Goal: Information Seeking & Learning: Compare options

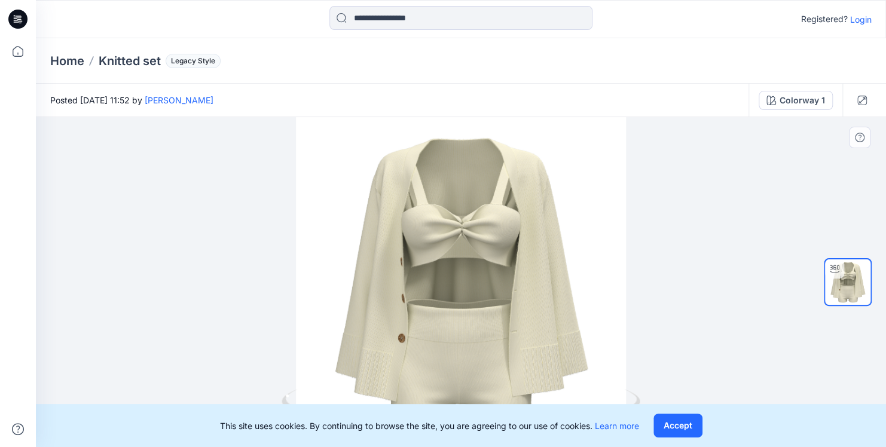
click at [584, 267] on div at bounding box center [461, 282] width 850 height 330
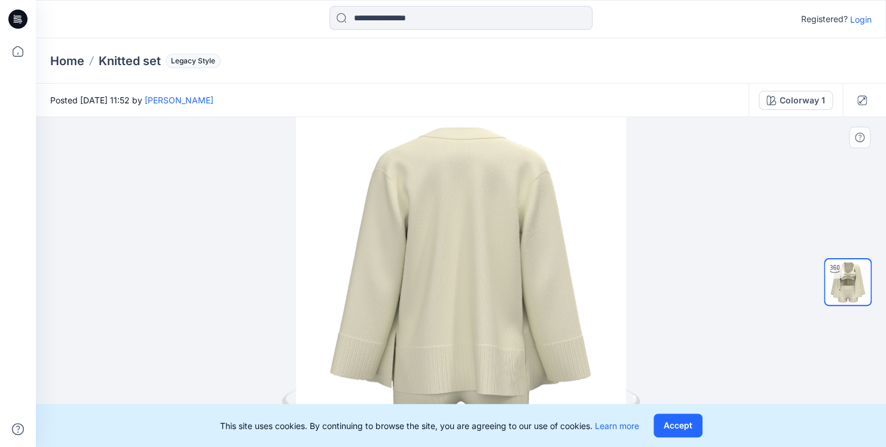
drag, startPoint x: 584, startPoint y: 267, endPoint x: 431, endPoint y: 288, distance: 153.9
click at [431, 288] on div at bounding box center [461, 282] width 850 height 330
drag, startPoint x: 389, startPoint y: 292, endPoint x: 405, endPoint y: 316, distance: 29.2
click at [405, 316] on div at bounding box center [461, 282] width 850 height 330
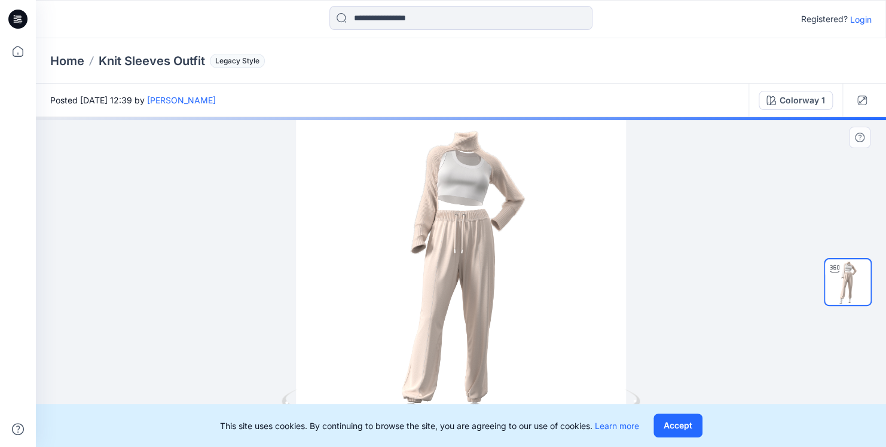
drag, startPoint x: 413, startPoint y: 316, endPoint x: 448, endPoint y: 319, distance: 34.9
click at [448, 319] on div at bounding box center [461, 282] width 850 height 330
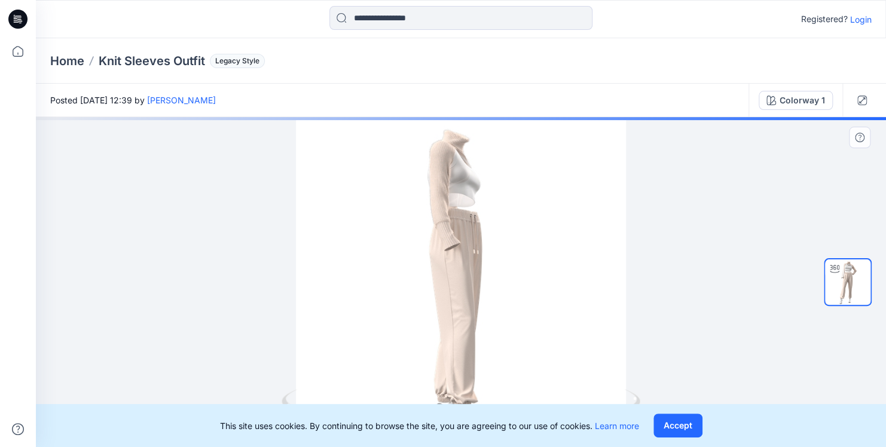
drag, startPoint x: 437, startPoint y: 312, endPoint x: 500, endPoint y: 312, distance: 64.0
click at [500, 312] on div at bounding box center [461, 282] width 850 height 330
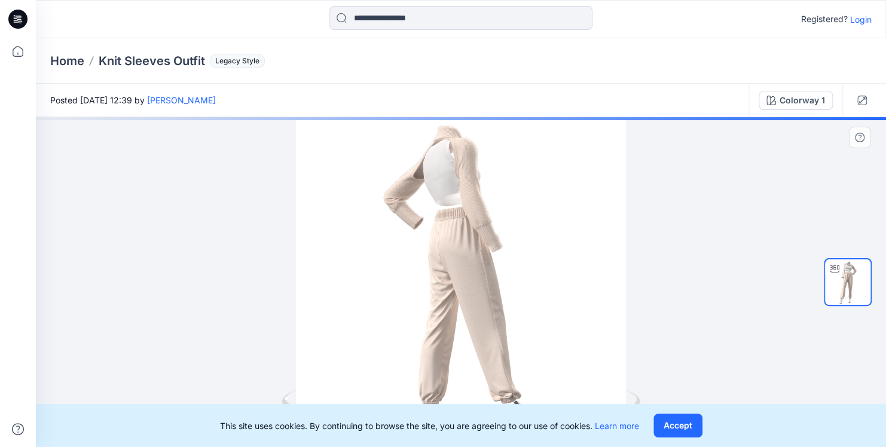
drag, startPoint x: 441, startPoint y: 298, endPoint x: 499, endPoint y: 298, distance: 58.6
click at [499, 298] on div at bounding box center [461, 282] width 850 height 330
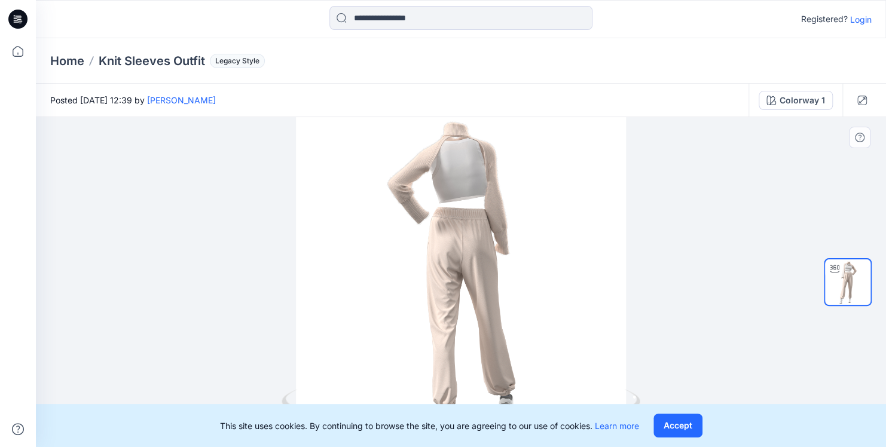
drag, startPoint x: 429, startPoint y: 303, endPoint x: 477, endPoint y: 304, distance: 47.8
click at [477, 304] on div at bounding box center [461, 282] width 850 height 330
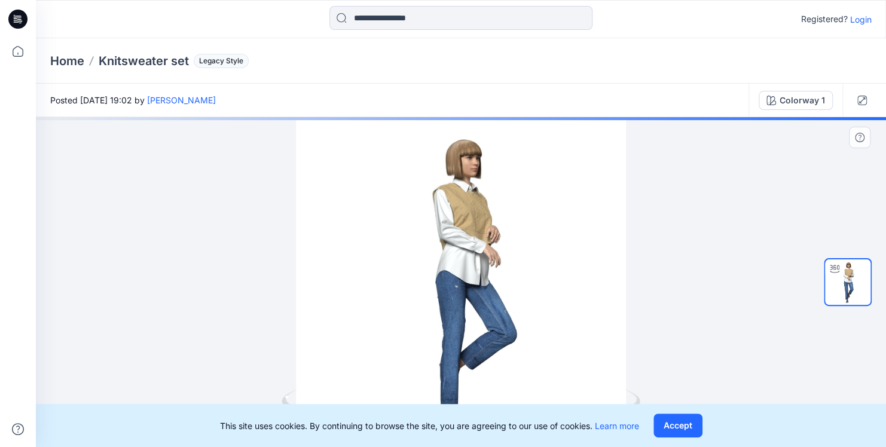
drag, startPoint x: 450, startPoint y: 316, endPoint x: 512, endPoint y: 316, distance: 62.2
click at [512, 316] on div at bounding box center [461, 282] width 850 height 330
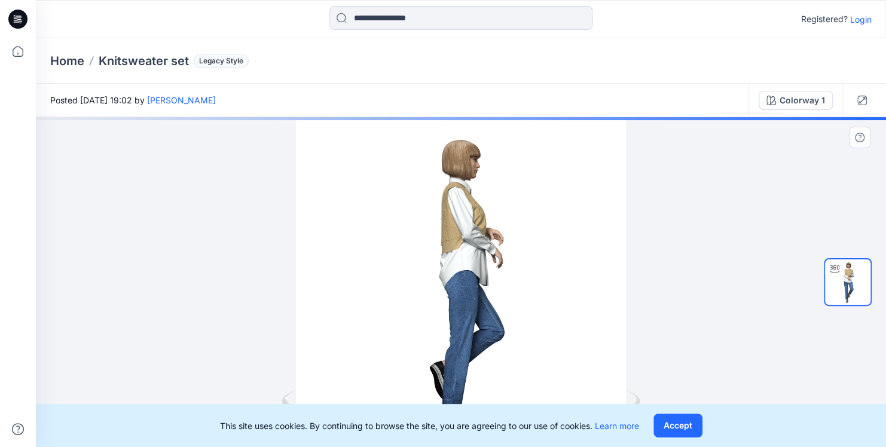
drag, startPoint x: 468, startPoint y: 303, endPoint x: 503, endPoint y: 304, distance: 35.9
click at [503, 304] on div at bounding box center [461, 282] width 850 height 330
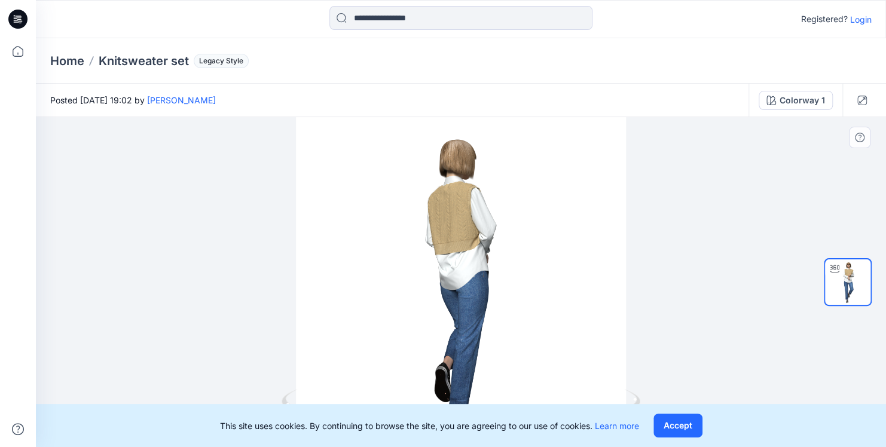
drag, startPoint x: 434, startPoint y: 294, endPoint x: 486, endPoint y: 295, distance: 52.6
click at [486, 295] on div at bounding box center [461, 282] width 850 height 330
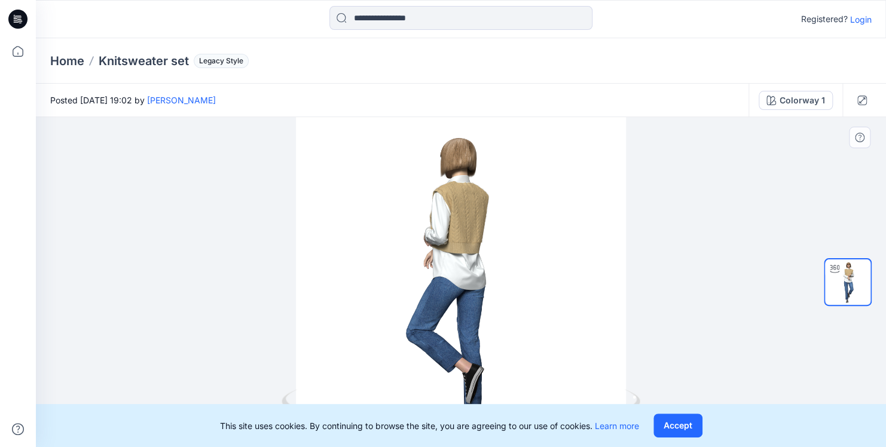
drag, startPoint x: 417, startPoint y: 299, endPoint x: 492, endPoint y: 293, distance: 74.4
click at [492, 293] on div at bounding box center [461, 282] width 850 height 330
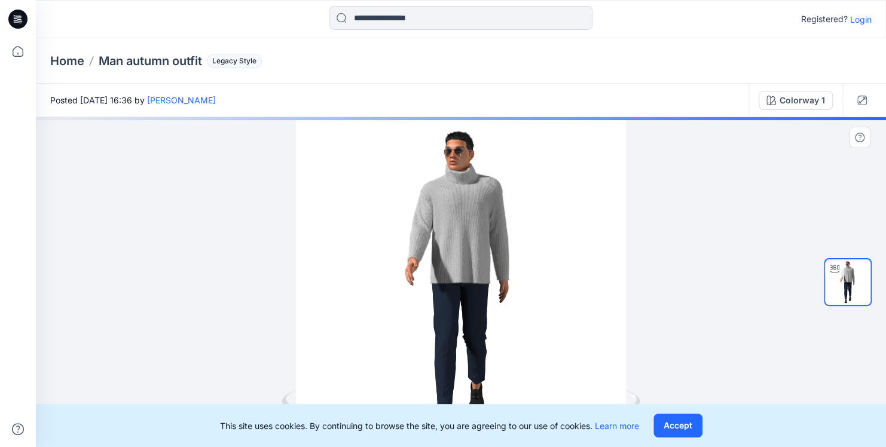
drag, startPoint x: 442, startPoint y: 287, endPoint x: 499, endPoint y: 289, distance: 57.5
click at [499, 289] on div at bounding box center [461, 282] width 850 height 330
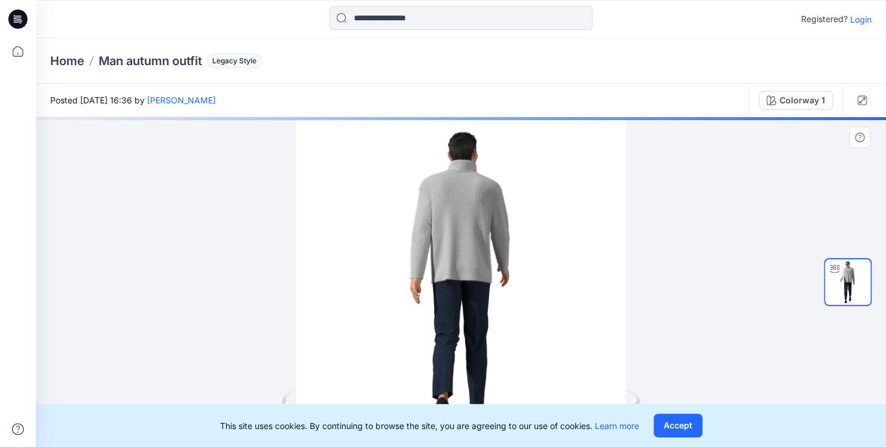
drag, startPoint x: 482, startPoint y: 263, endPoint x: 563, endPoint y: 260, distance: 80.8
click at [563, 260] on div at bounding box center [461, 282] width 850 height 330
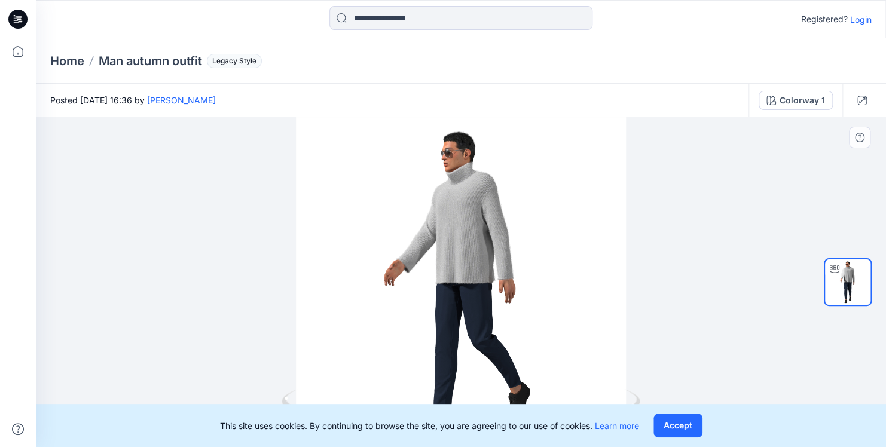
drag, startPoint x: 423, startPoint y: 258, endPoint x: 541, endPoint y: 264, distance: 117.3
click at [541, 264] on div at bounding box center [461, 282] width 850 height 330
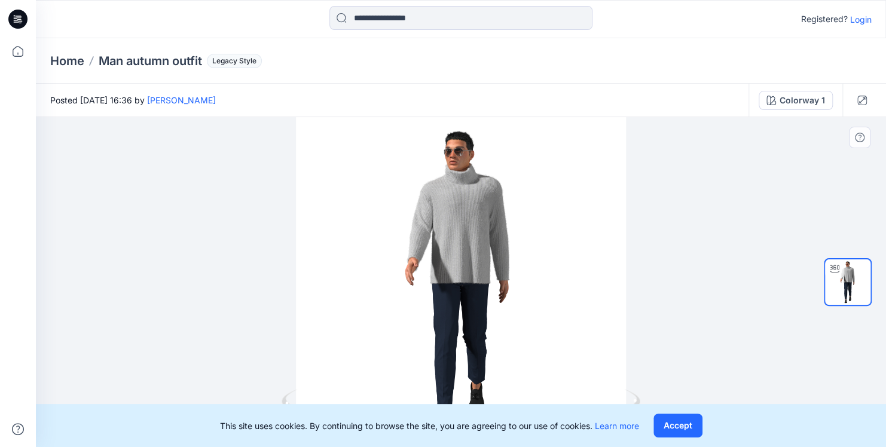
drag, startPoint x: 448, startPoint y: 272, endPoint x: 501, endPoint y: 274, distance: 52.7
click at [501, 274] on div at bounding box center [461, 282] width 850 height 330
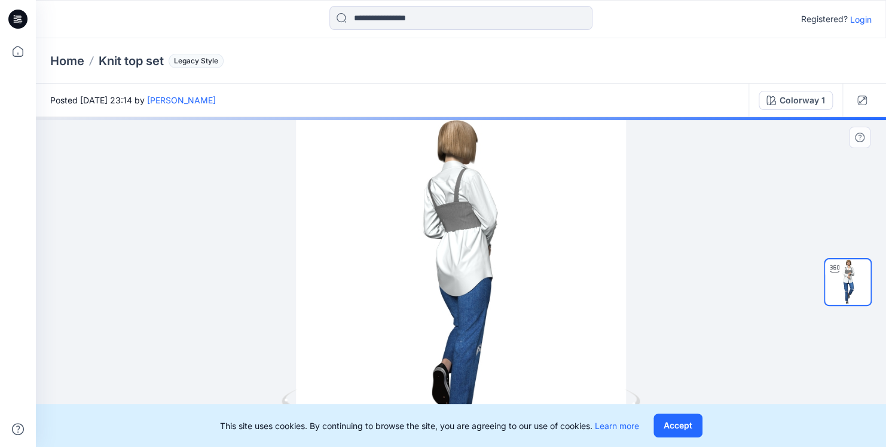
drag, startPoint x: 444, startPoint y: 258, endPoint x: 615, endPoint y: 263, distance: 170.5
click at [612, 263] on div at bounding box center [461, 282] width 850 height 330
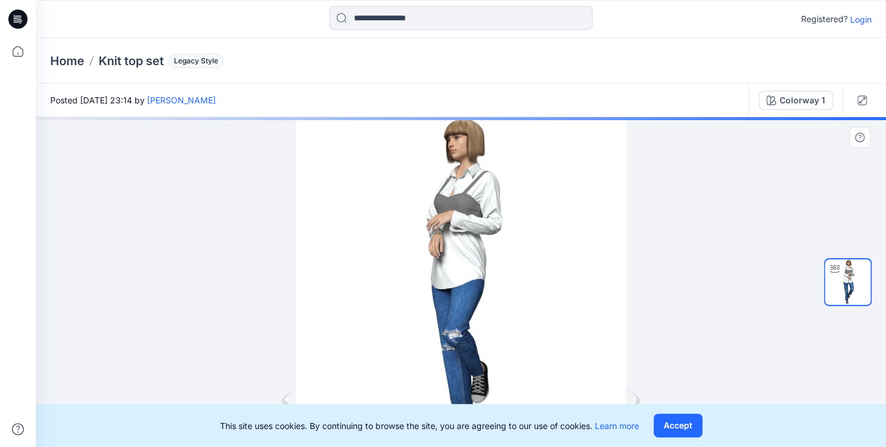
drag, startPoint x: 383, startPoint y: 286, endPoint x: 530, endPoint y: 295, distance: 147.4
click at [530, 295] on div at bounding box center [461, 282] width 850 height 330
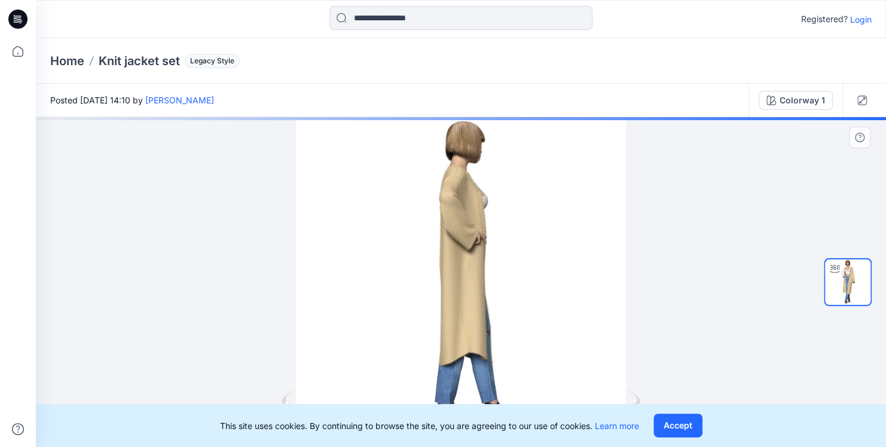
drag, startPoint x: 457, startPoint y: 266, endPoint x: 599, endPoint y: 298, distance: 144.8
click at [599, 298] on div at bounding box center [461, 282] width 850 height 330
